Goal: Transaction & Acquisition: Purchase product/service

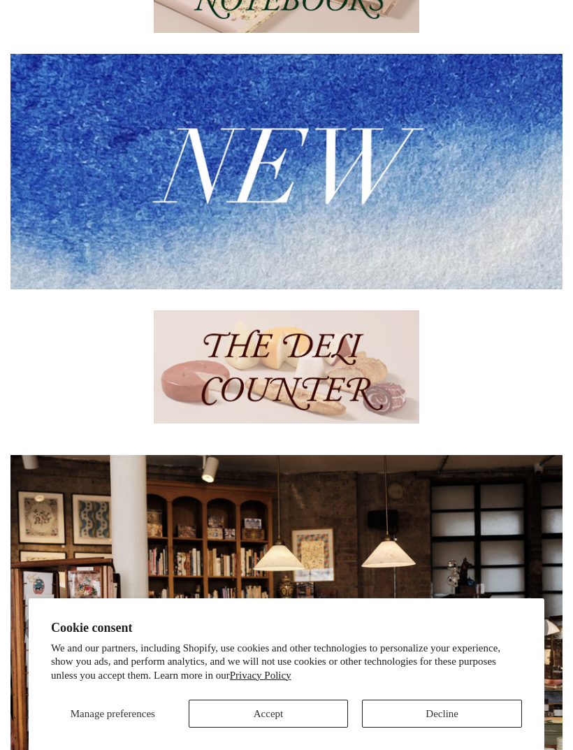
scroll to position [308, 0]
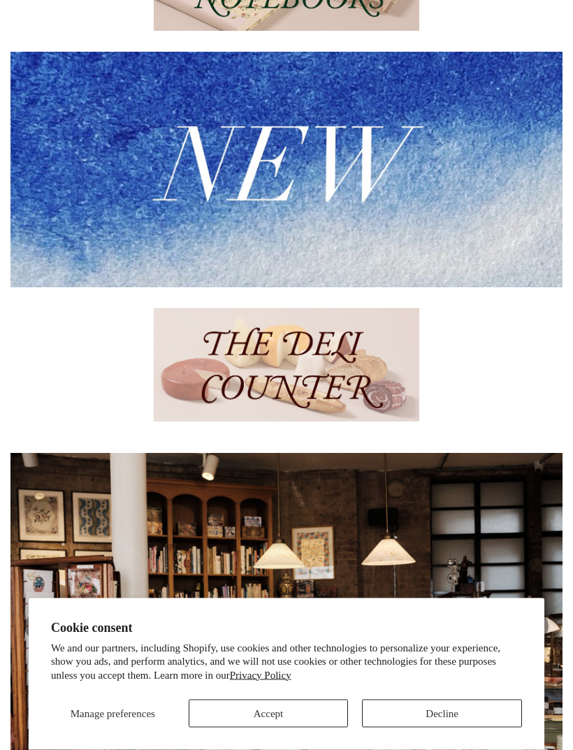
click at [296, 728] on button "Accept" at bounding box center [269, 714] width 160 height 28
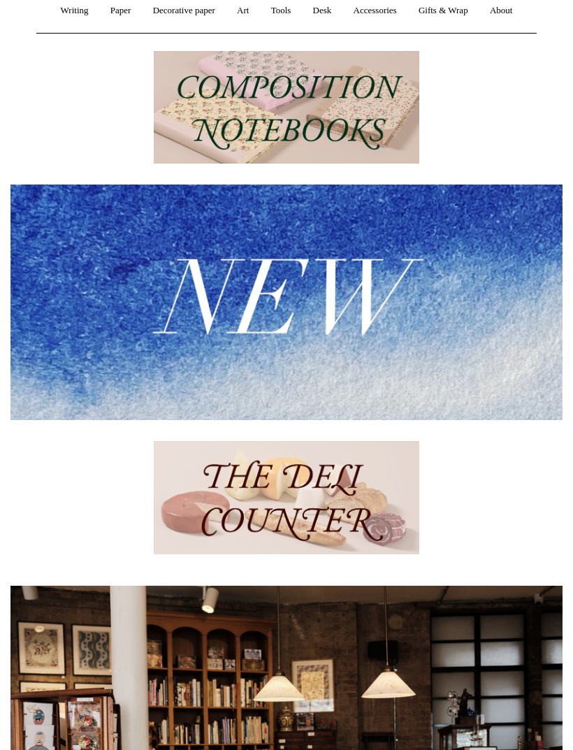
scroll to position [128, 0]
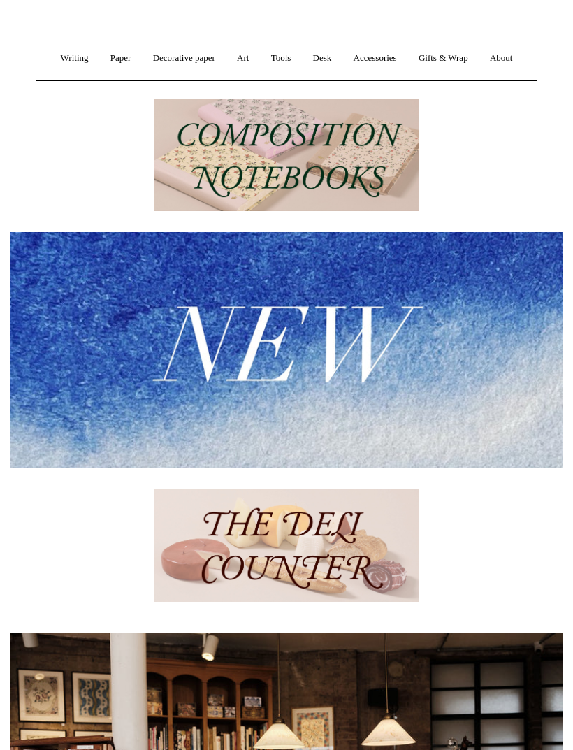
click at [330, 353] on img at bounding box center [286, 349] width 552 height 235
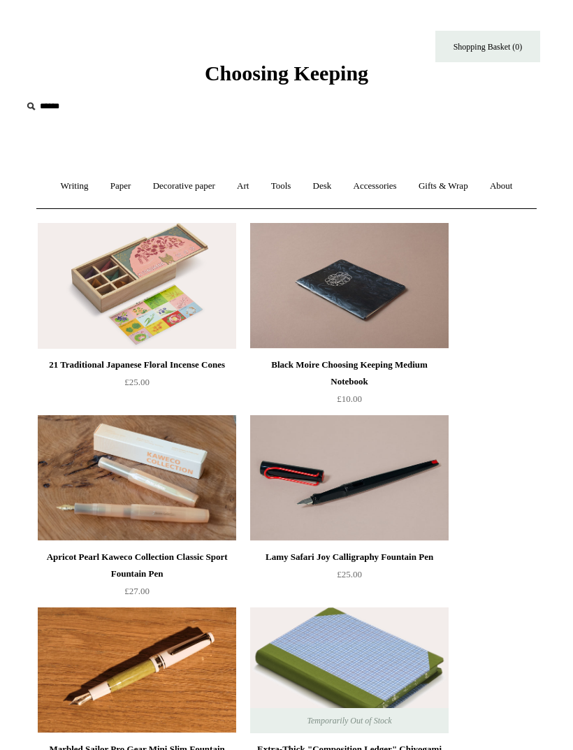
click at [245, 185] on link "Art +" at bounding box center [242, 186] width 31 height 37
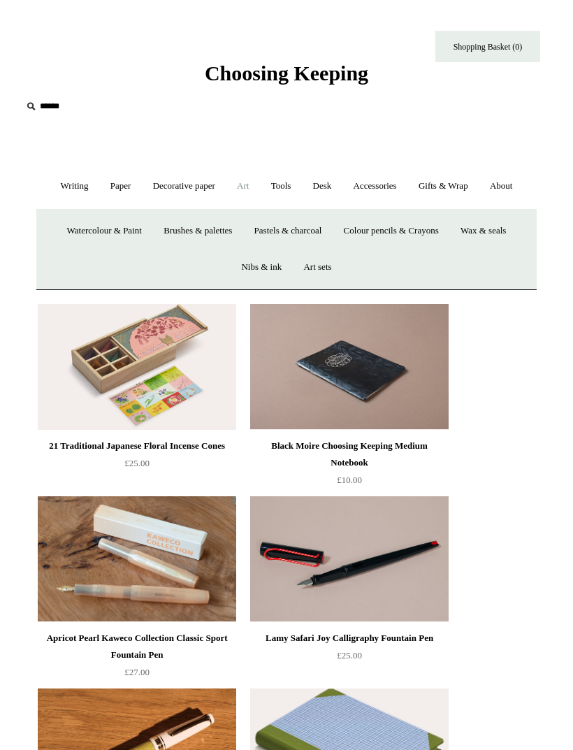
click at [106, 231] on link "Watercolour & Paint" at bounding box center [104, 231] width 94 height 37
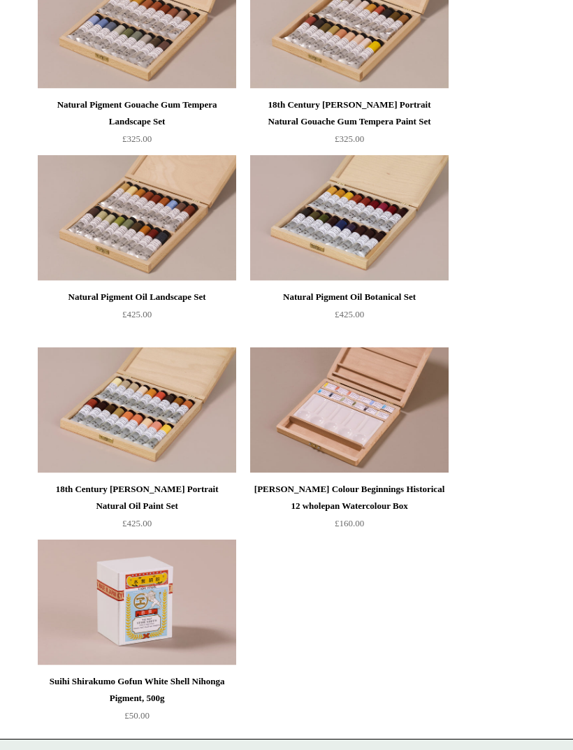
scroll to position [4298, 0]
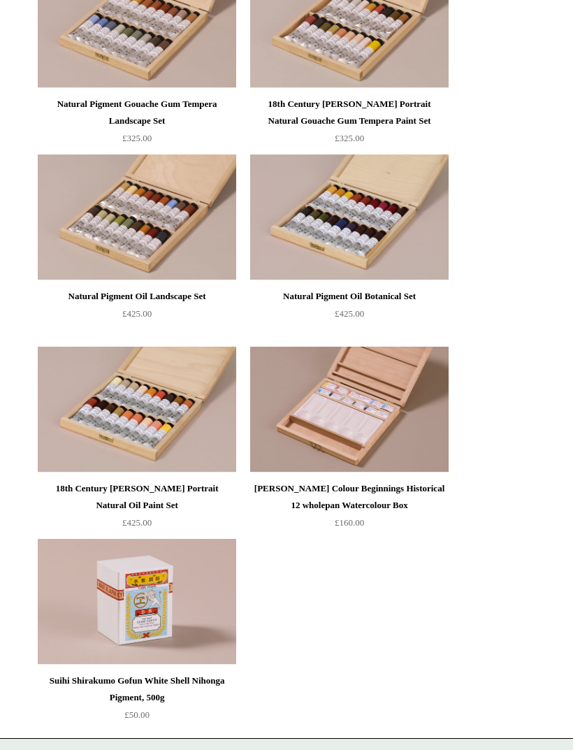
click at [369, 426] on img at bounding box center [349, 410] width 199 height 126
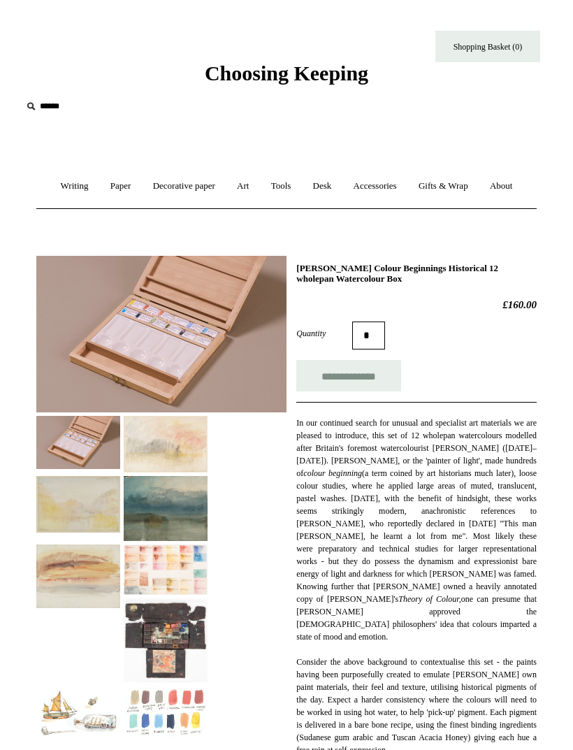
click at [163, 574] on img at bounding box center [166, 570] width 84 height 51
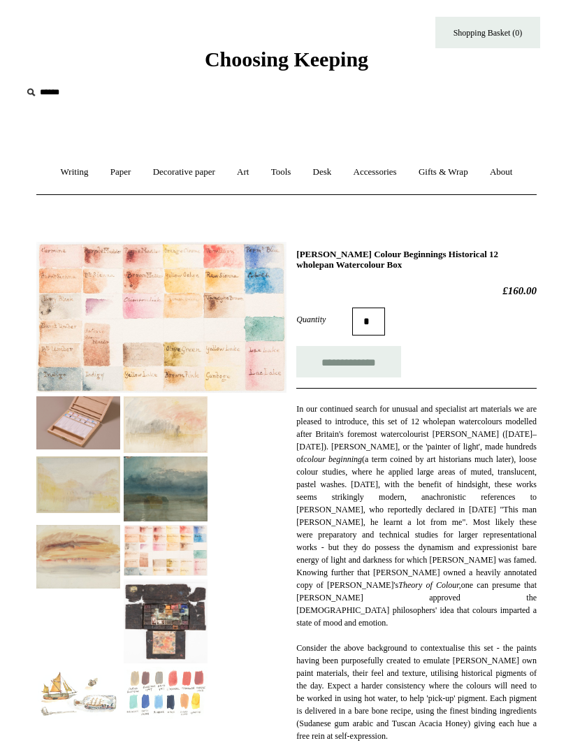
scroll to position [17, 0]
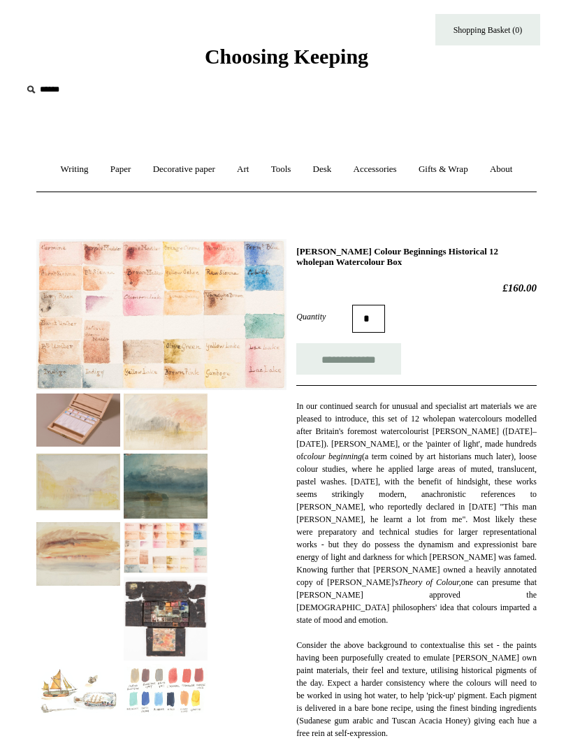
click at [83, 421] on img at bounding box center [78, 420] width 84 height 52
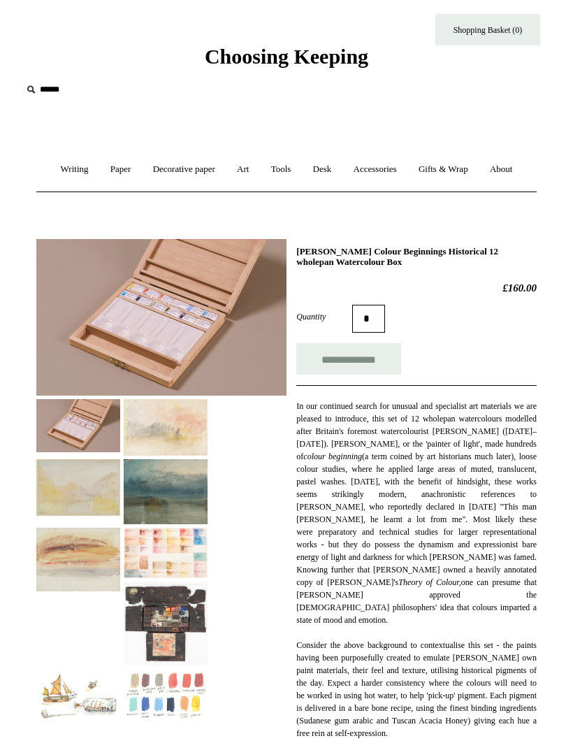
click at [177, 425] on img at bounding box center [166, 427] width 84 height 57
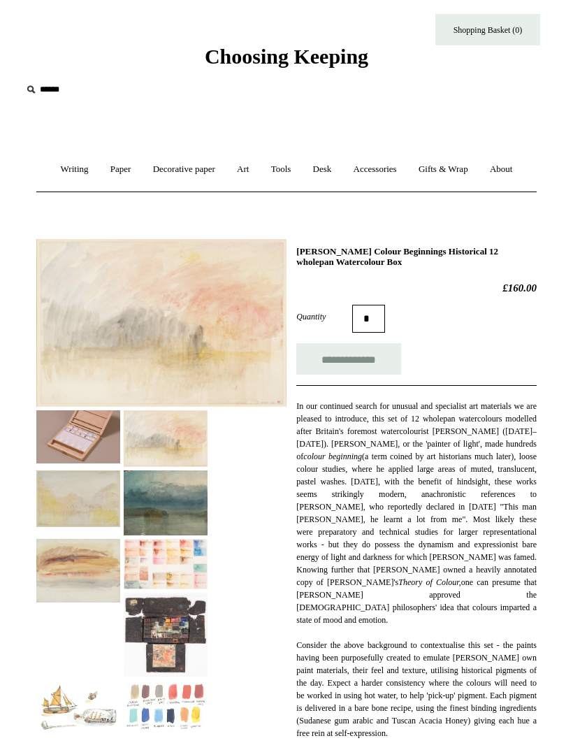
click at [91, 495] on img at bounding box center [78, 499] width 84 height 57
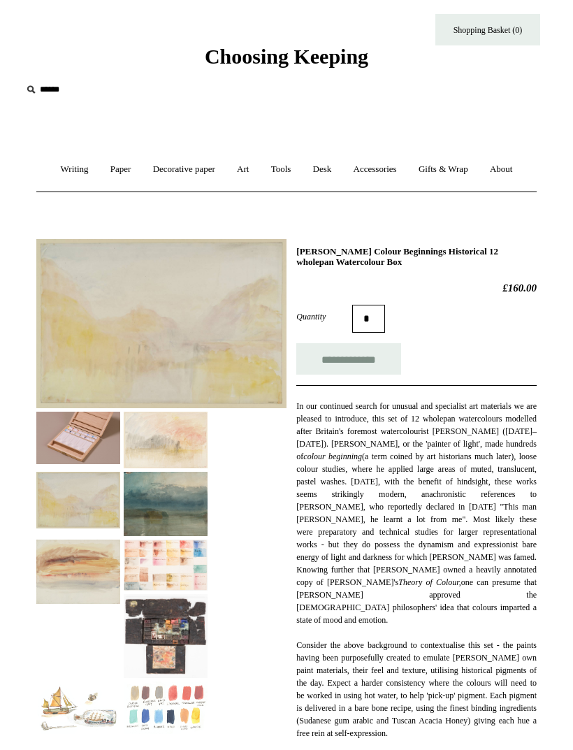
click at [182, 497] on img at bounding box center [166, 504] width 84 height 65
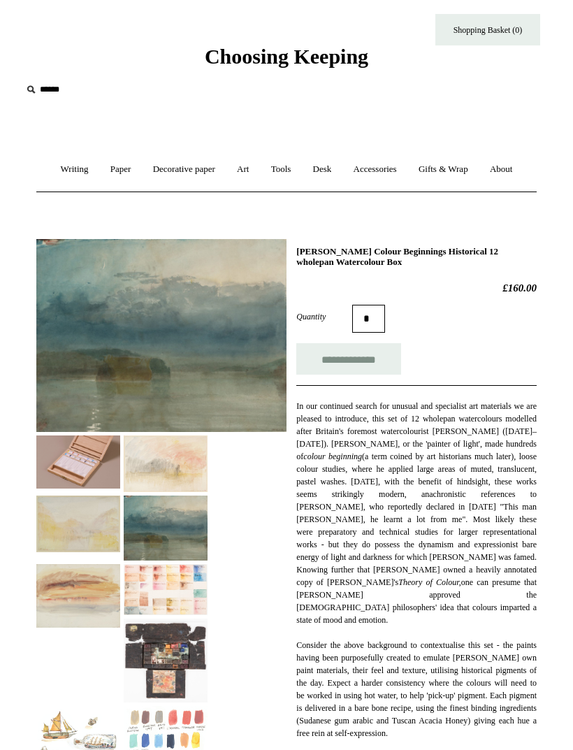
click at [87, 598] on img at bounding box center [78, 596] width 84 height 64
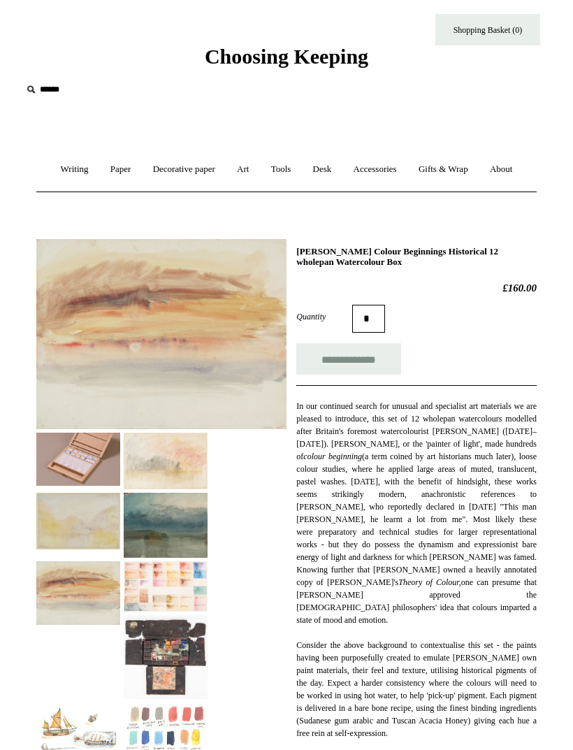
click at [176, 577] on img at bounding box center [166, 586] width 84 height 51
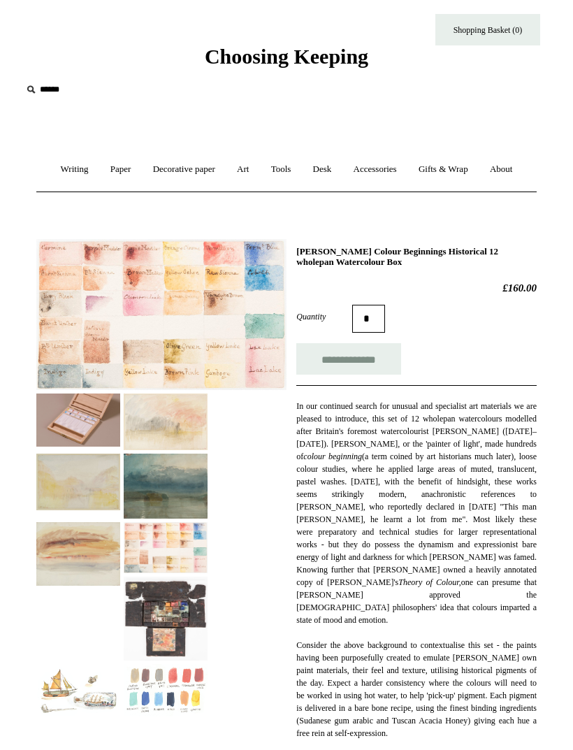
click at [173, 599] on img at bounding box center [166, 619] width 84 height 84
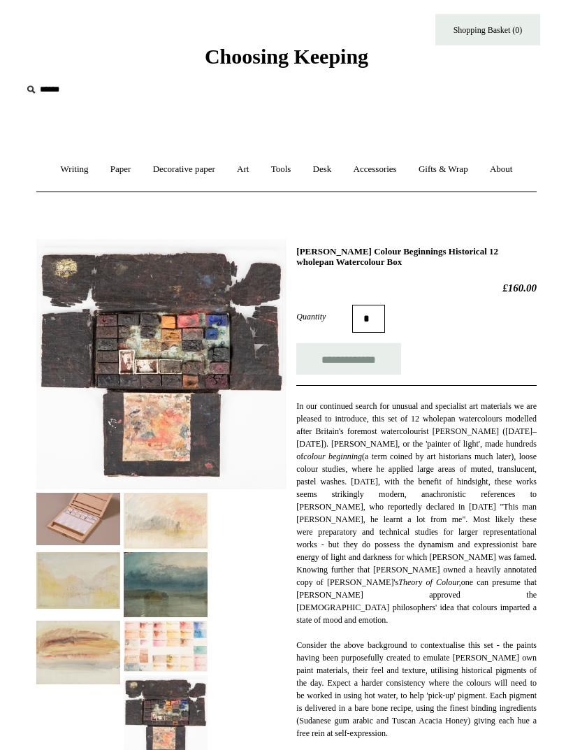
click at [82, 514] on img at bounding box center [78, 519] width 84 height 52
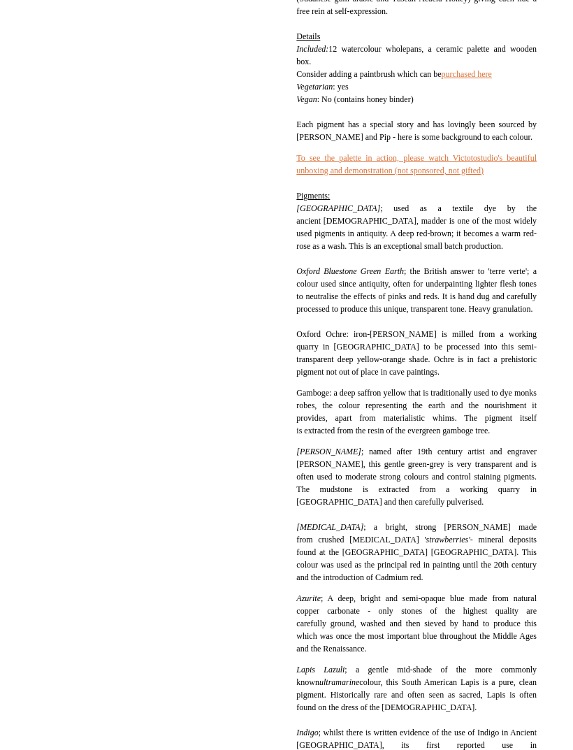
scroll to position [582, 0]
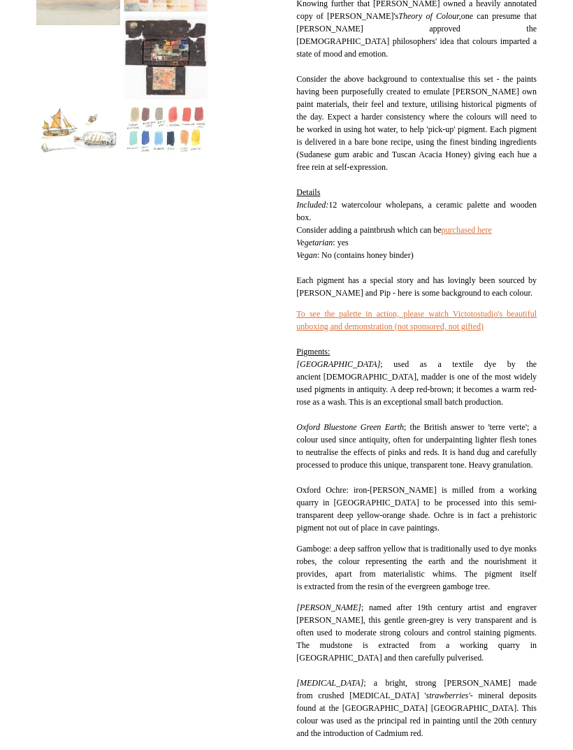
click at [438, 324] on link "To see the palette in action, please watch Victotostudio's beautiful unboxing a…" at bounding box center [416, 321] width 241 height 22
